Goal: Transaction & Acquisition: Purchase product/service

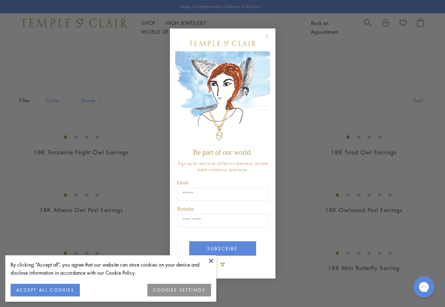
click at [321, 72] on div "Close dialog Be part of our world. Sign up for exclusive collection previews, p…" at bounding box center [222, 153] width 445 height 307
click at [273, 37] on button "Close dialog" at bounding box center [271, 40] width 9 height 9
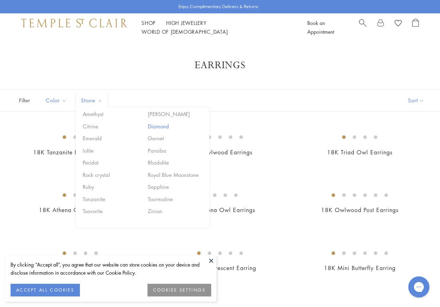
click at [161, 128] on button "Diamond" at bounding box center [176, 127] width 60 height 8
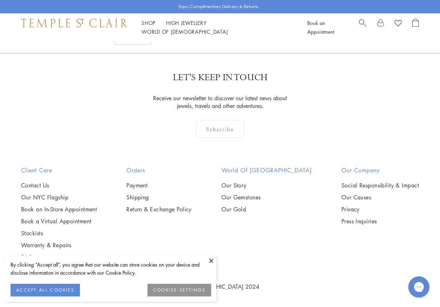
scroll to position [2289, 0]
click at [219, 25] on link "2" at bounding box center [220, 15] width 23 height 19
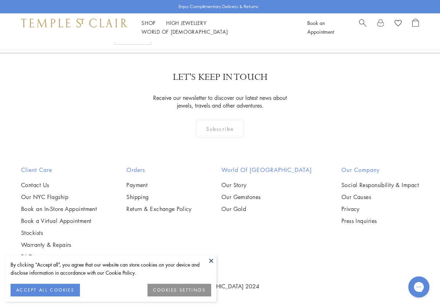
click at [226, 25] on link "1" at bounding box center [219, 14] width 23 height 19
click at [224, 25] on link "2" at bounding box center [220, 15] width 23 height 19
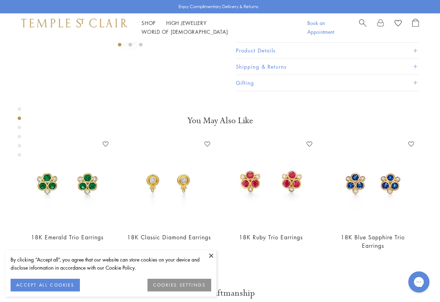
scroll to position [182, 0]
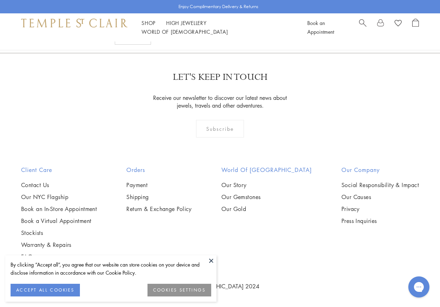
scroll to position [1514, 0]
drag, startPoint x: 288, startPoint y: 92, endPoint x: 142, endPoint y: 146, distance: 155.5
click at [219, 25] on link "1" at bounding box center [219, 14] width 23 height 19
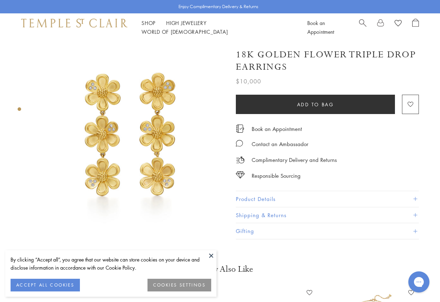
click at [271, 193] on button "Product Details" at bounding box center [327, 199] width 183 height 16
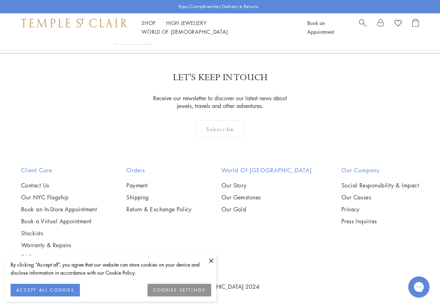
scroll to position [1792, 0]
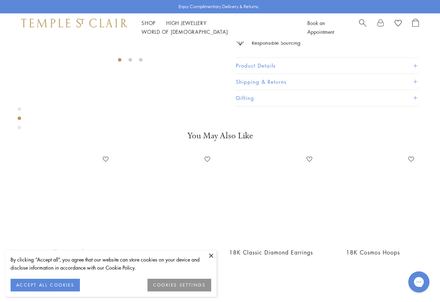
scroll to position [182, 0]
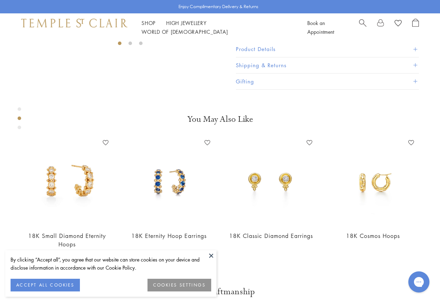
click at [255, 57] on button "Product Details" at bounding box center [327, 49] width 183 height 16
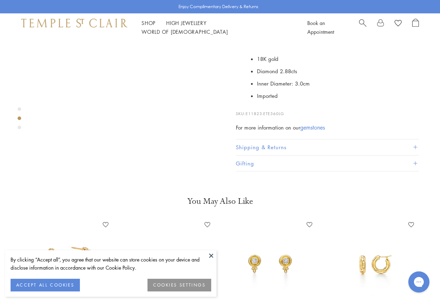
scroll to position [112, 0]
